Goal: Information Seeking & Learning: Learn about a topic

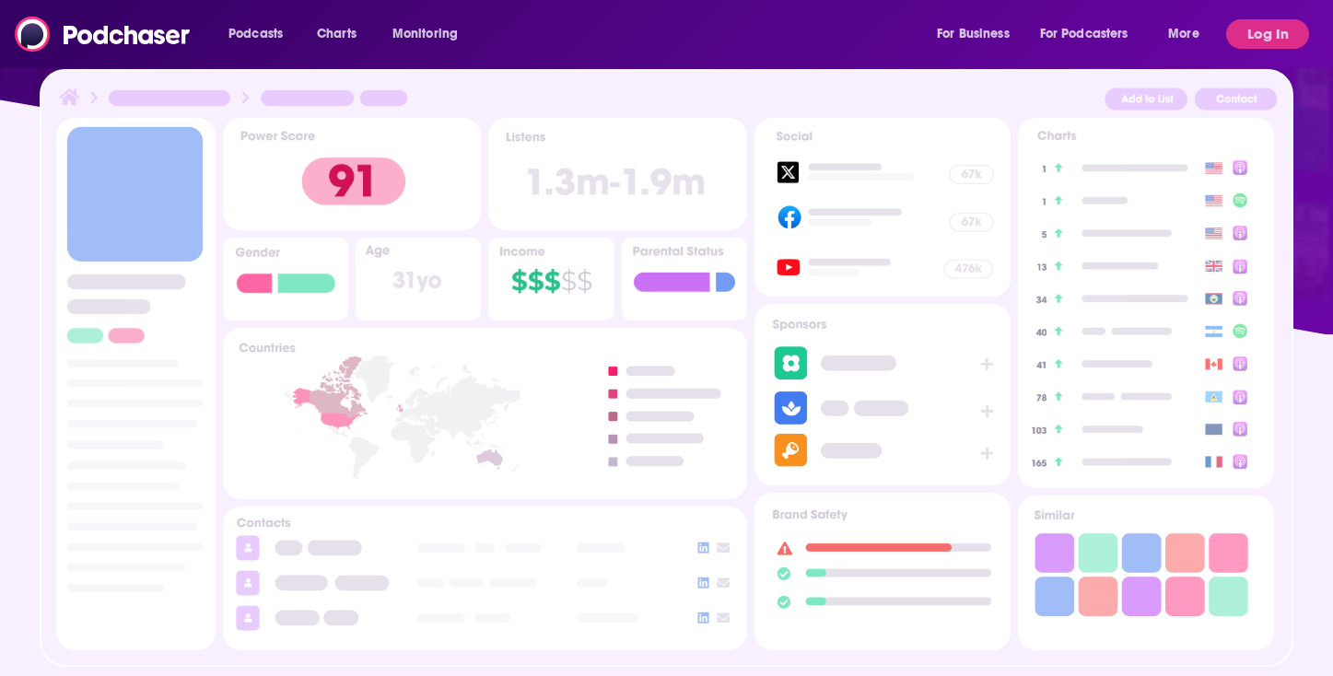
scroll to position [658, 0]
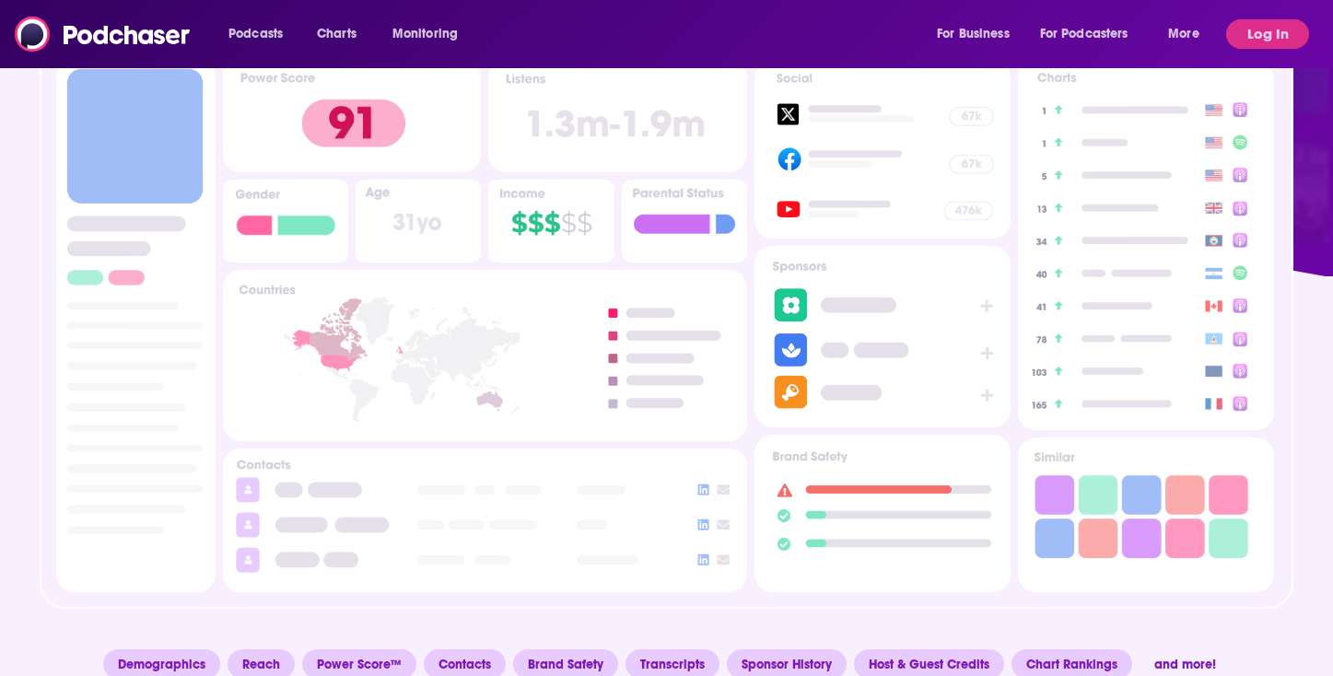
click at [549, 36] on div "Podcasts Charts Monitoring For Business For Podcasters More" at bounding box center [717, 33] width 1002 height 29
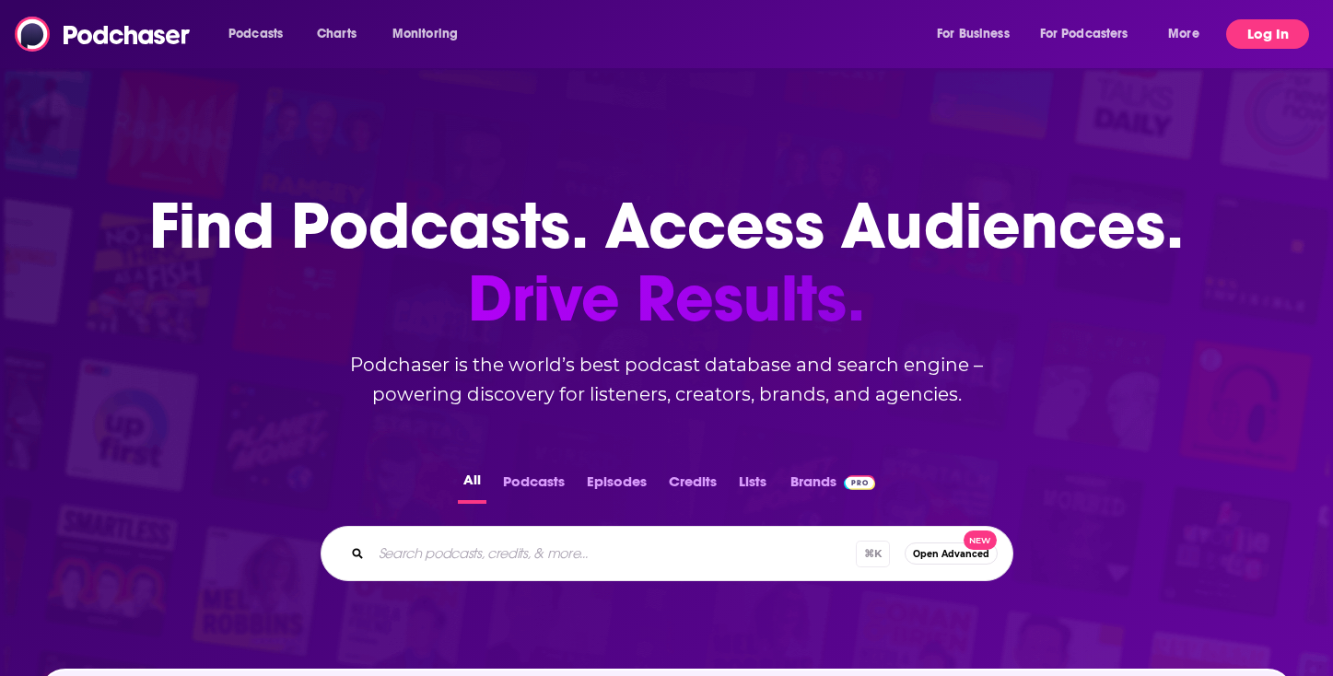
click at [1240, 37] on button "Log In" at bounding box center [1267, 33] width 83 height 29
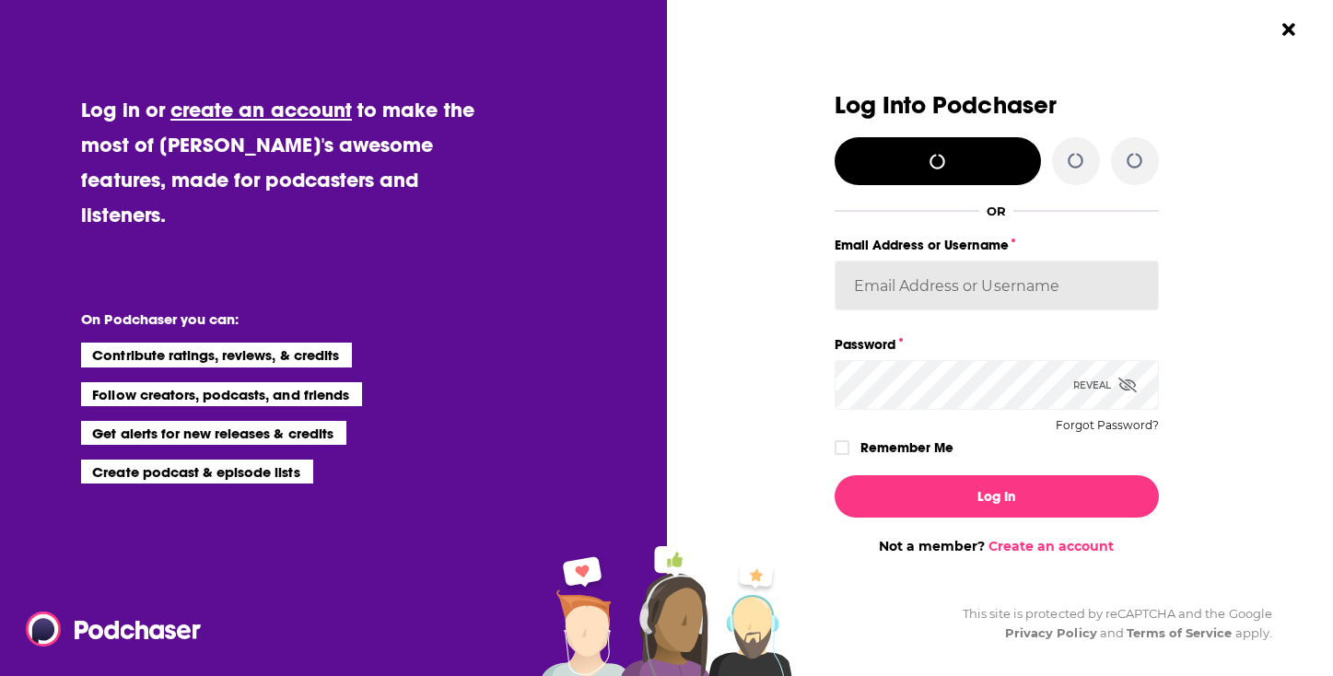
type input "[PERSON_NAME]"
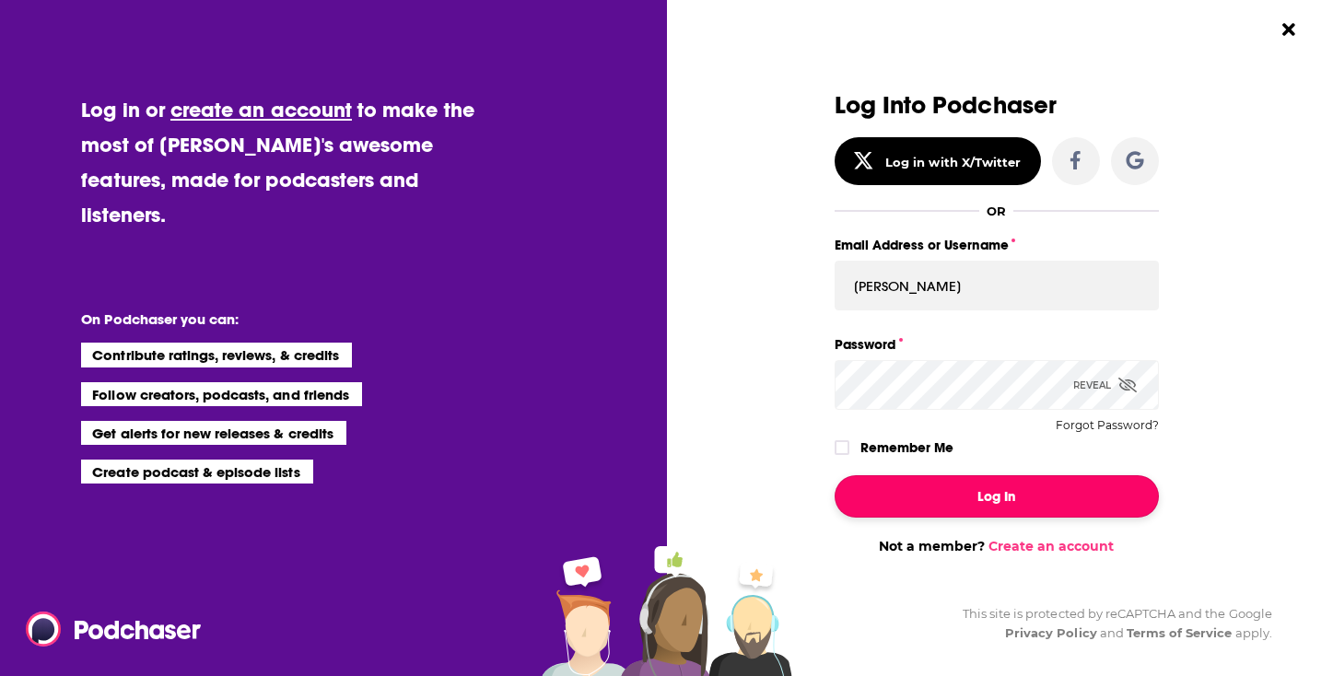
click at [945, 503] on button "Log In" at bounding box center [997, 496] width 324 height 42
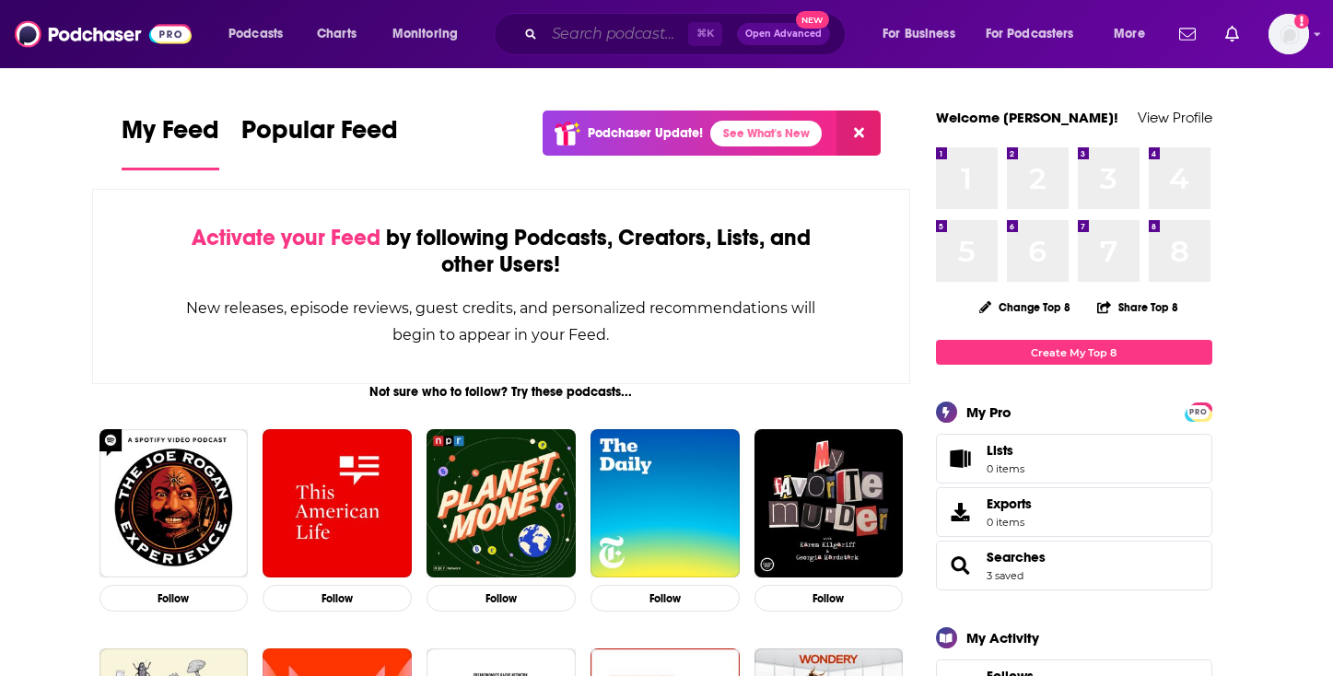
click at [572, 36] on input "Search podcasts, credits, & more..." at bounding box center [617, 33] width 144 height 29
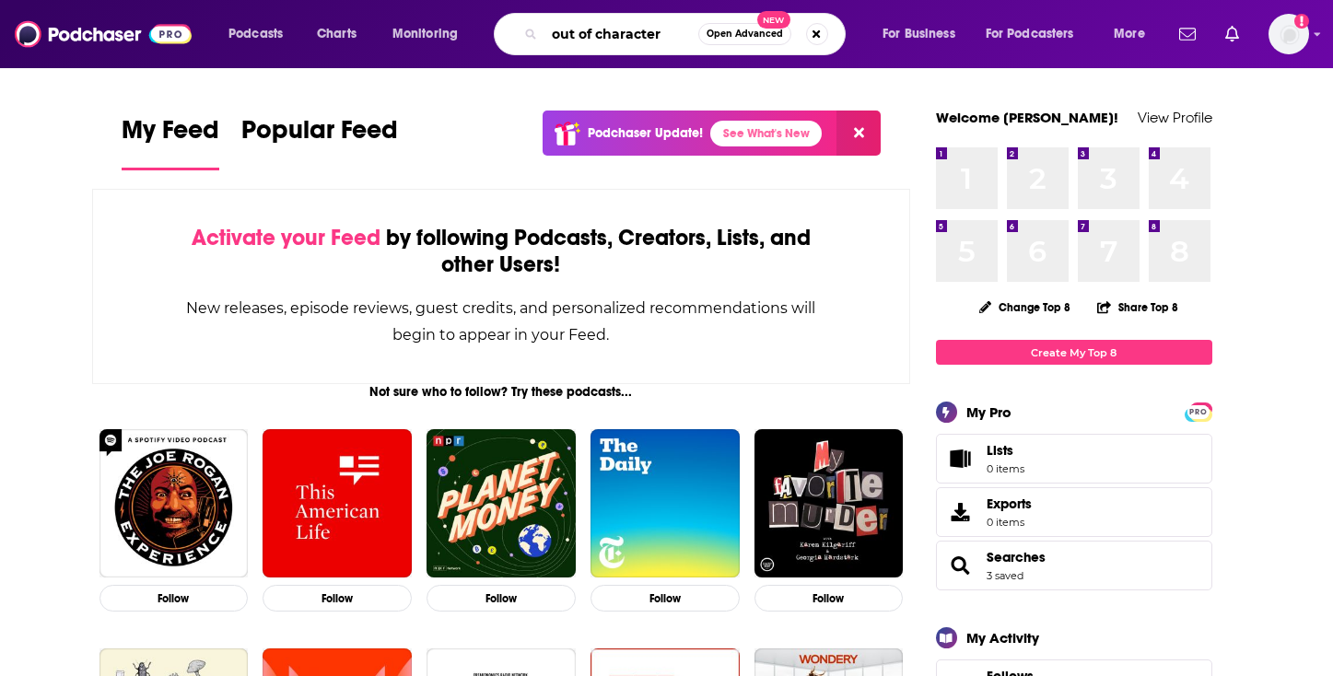
type input "out of character"
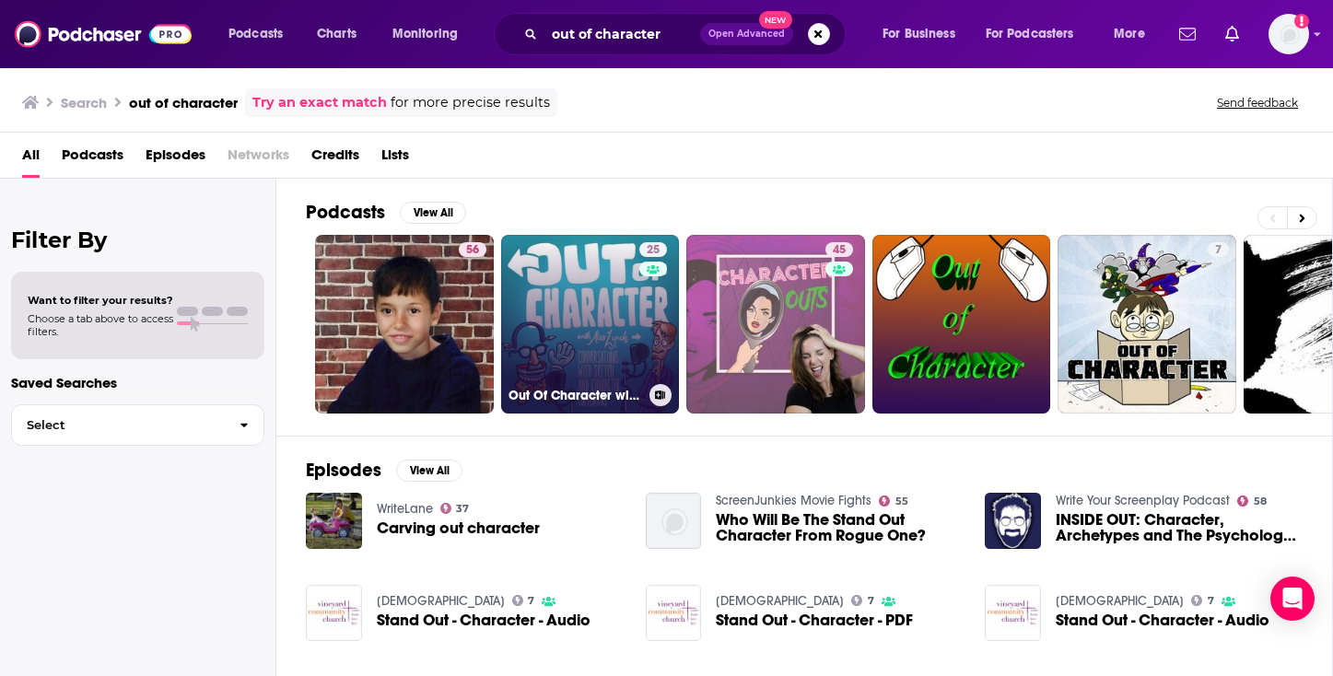
click at [605, 318] on link "25 Out Of Character with [PERSON_NAME]: Conversations with Sketch and Character…" at bounding box center [590, 324] width 179 height 179
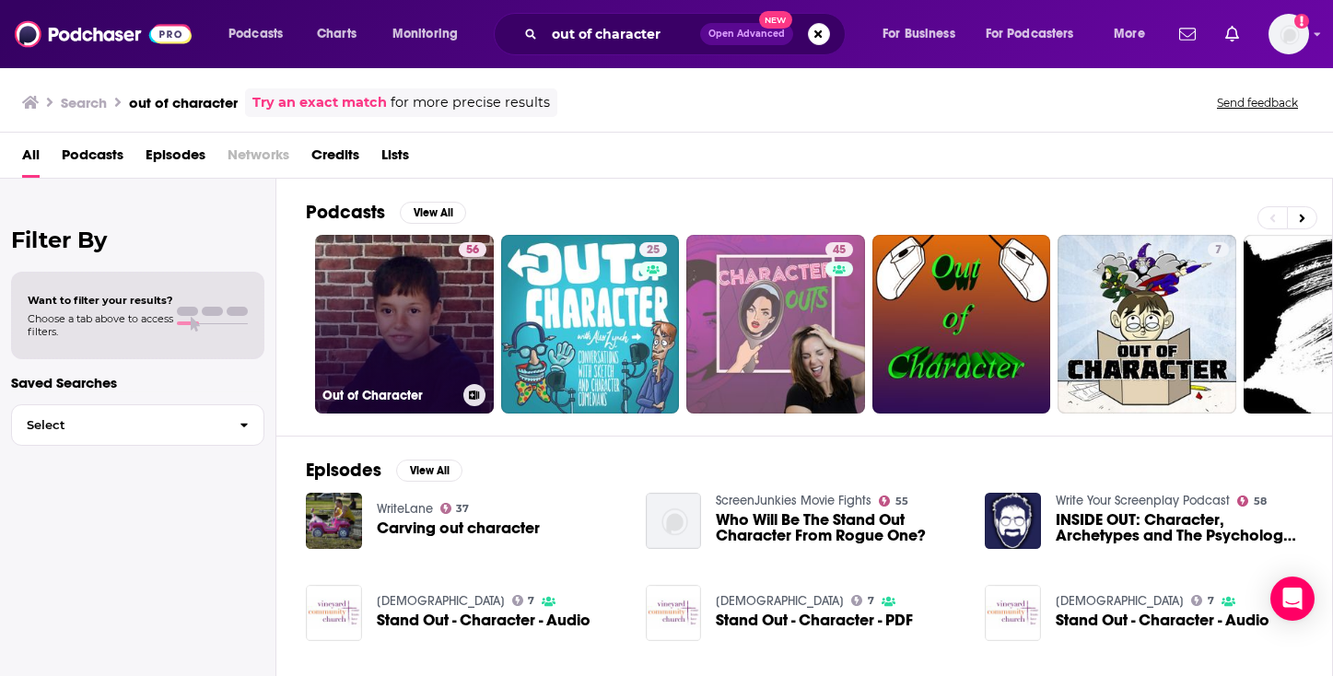
click at [394, 303] on link "56 Out of Character" at bounding box center [404, 324] width 179 height 179
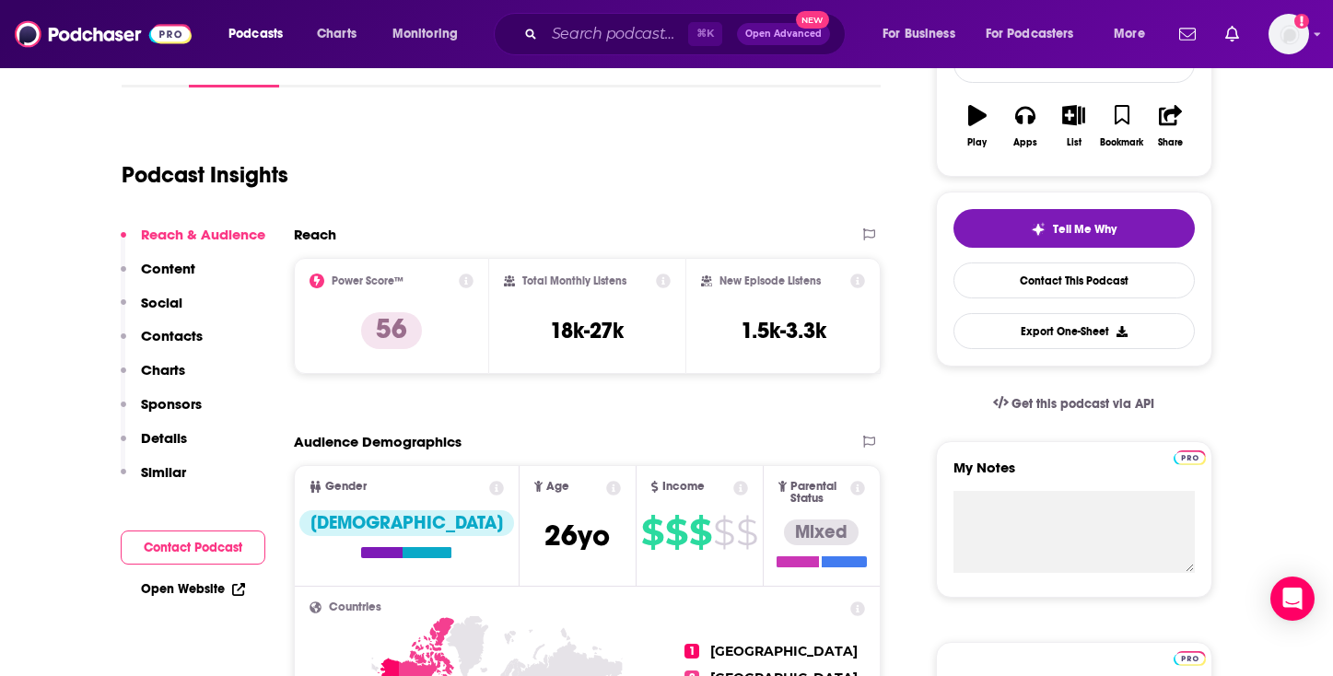
scroll to position [307, 0]
click at [232, 585] on icon at bounding box center [238, 589] width 12 height 12
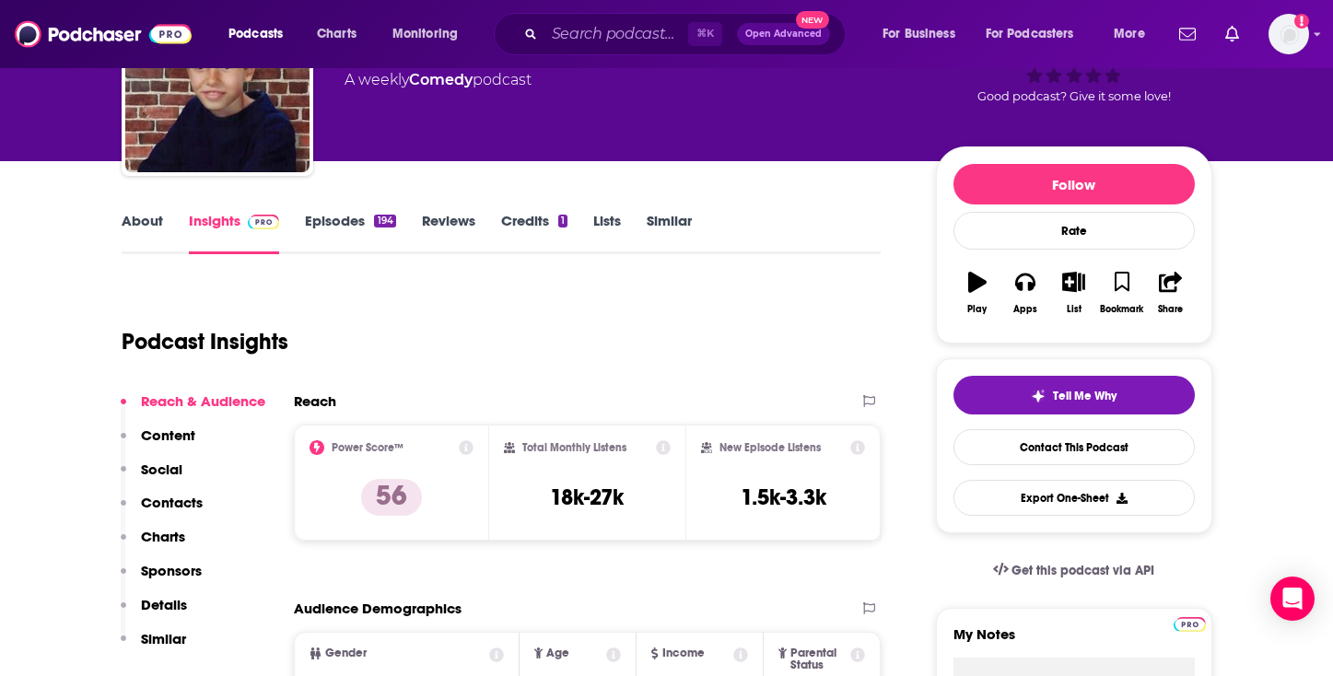
scroll to position [143, 0]
